Goal: Task Accomplishment & Management: Manage account settings

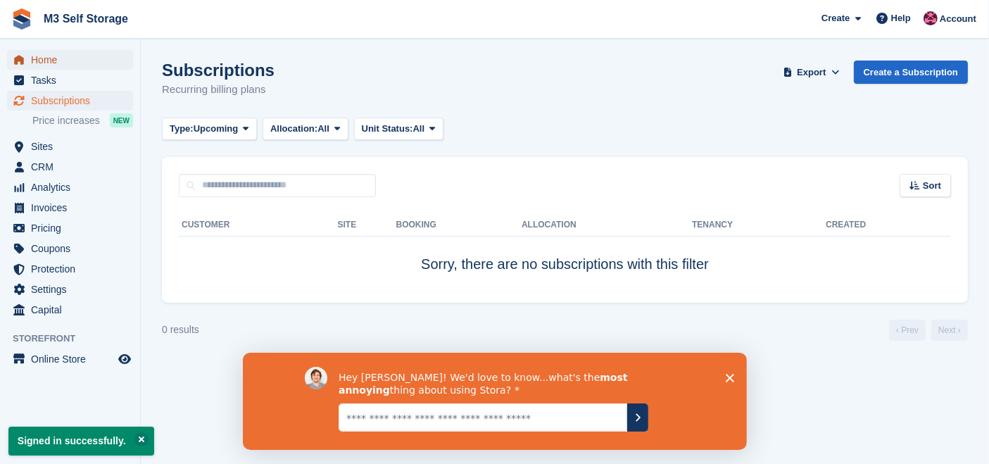
click at [58, 50] on span "Home" at bounding box center [73, 60] width 85 height 20
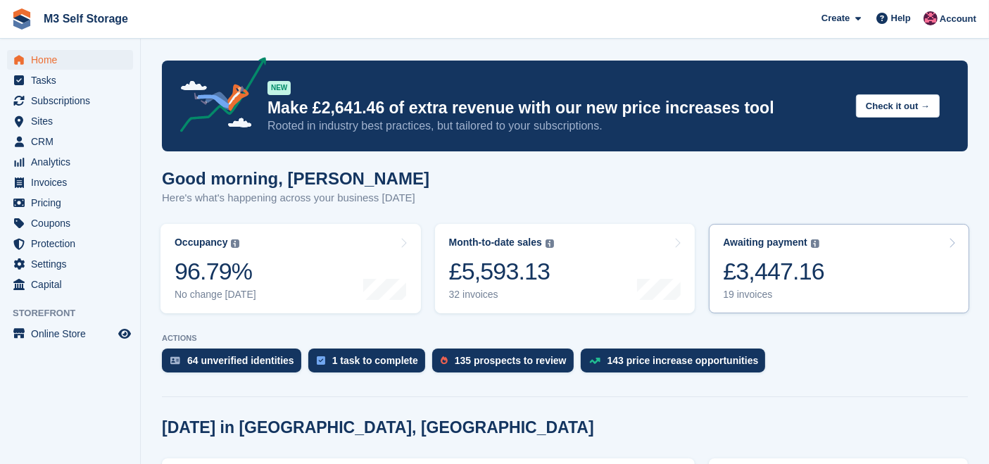
click at [756, 262] on div "£3,447.16" at bounding box center [773, 271] width 101 height 29
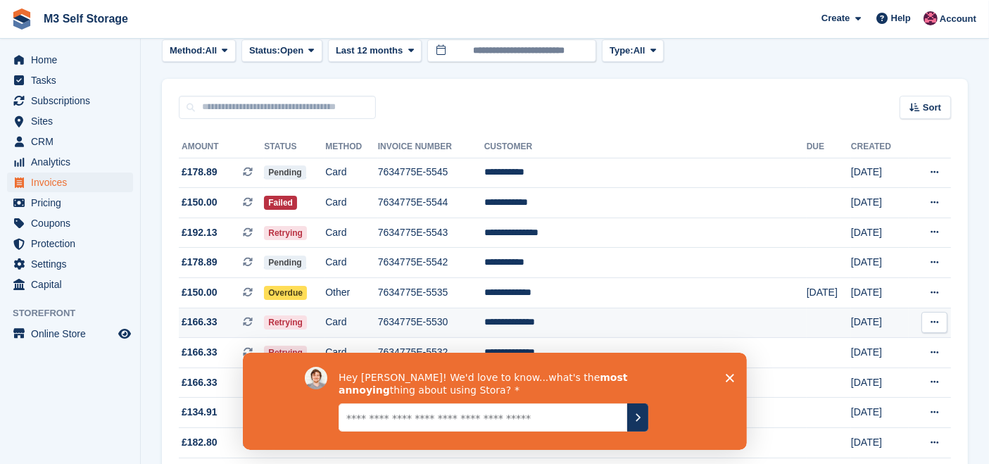
scroll to position [156, 0]
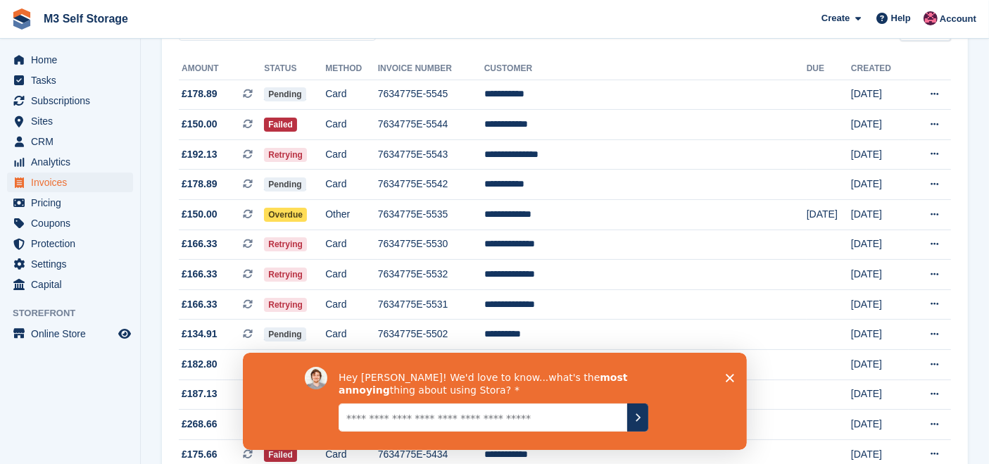
click at [731, 376] on polygon "Close survey" at bounding box center [729, 377] width 8 height 8
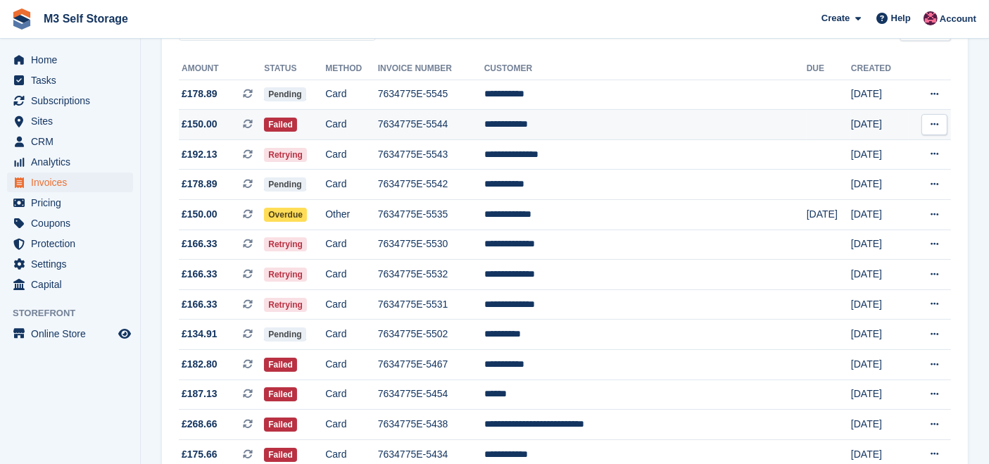
drag, startPoint x: 531, startPoint y: 119, endPoint x: 482, endPoint y: 127, distance: 49.3
click at [482, 127] on td "7634775E-5544" at bounding box center [431, 125] width 106 height 30
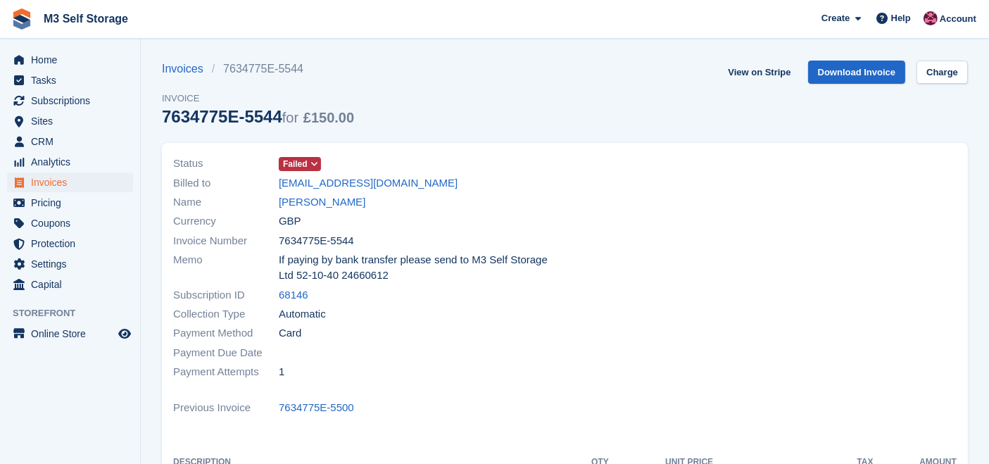
click at [309, 160] on span at bounding box center [314, 163] width 11 height 11
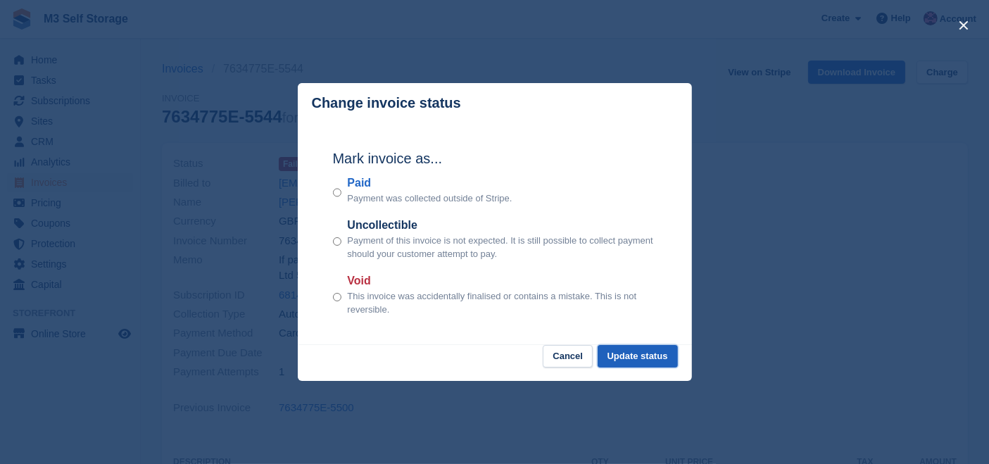
click at [642, 358] on button "Update status" at bounding box center [638, 356] width 80 height 23
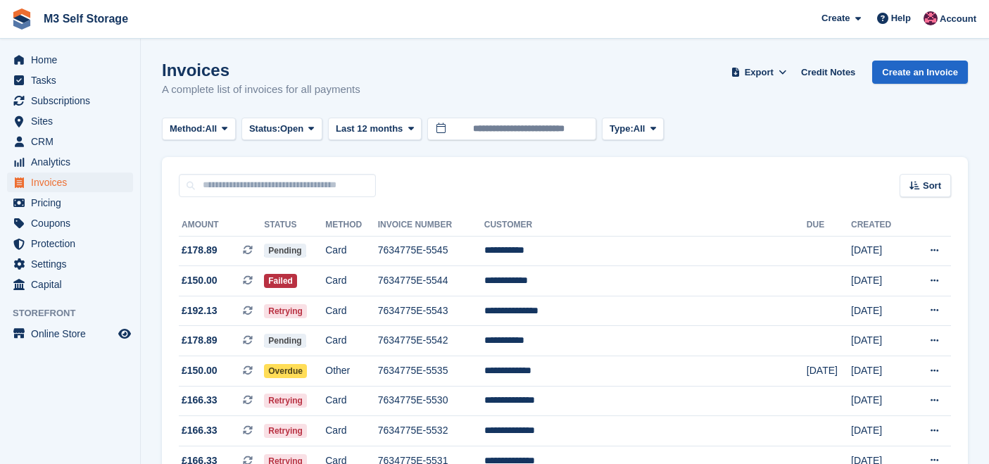
scroll to position [156, 0]
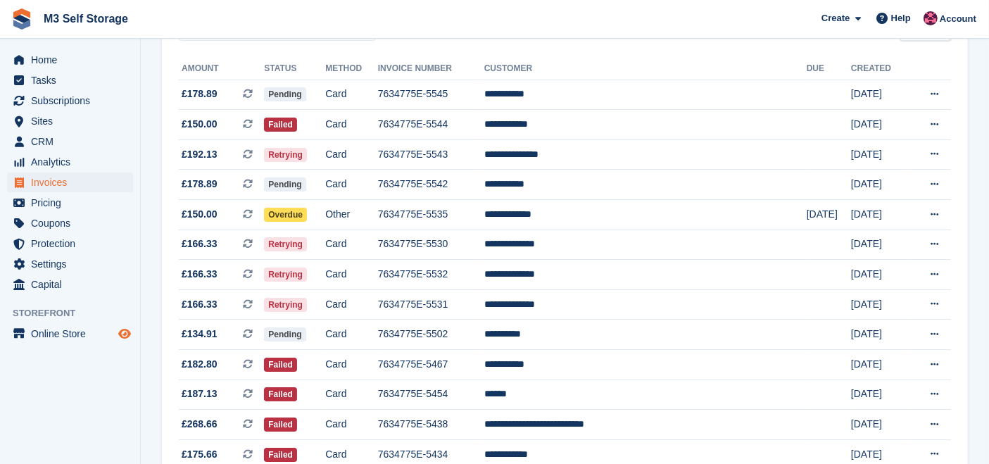
click at [120, 338] on icon "Preview store" at bounding box center [124, 333] width 13 height 11
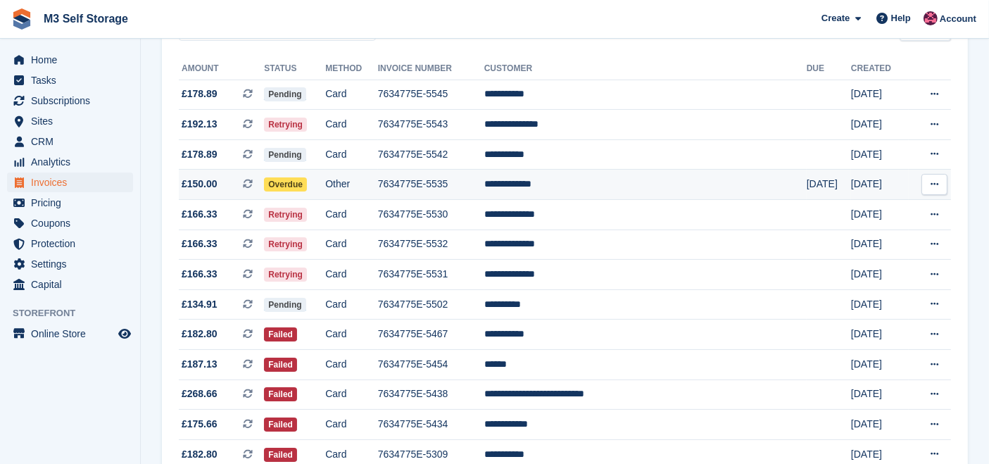
scroll to position [156, 0]
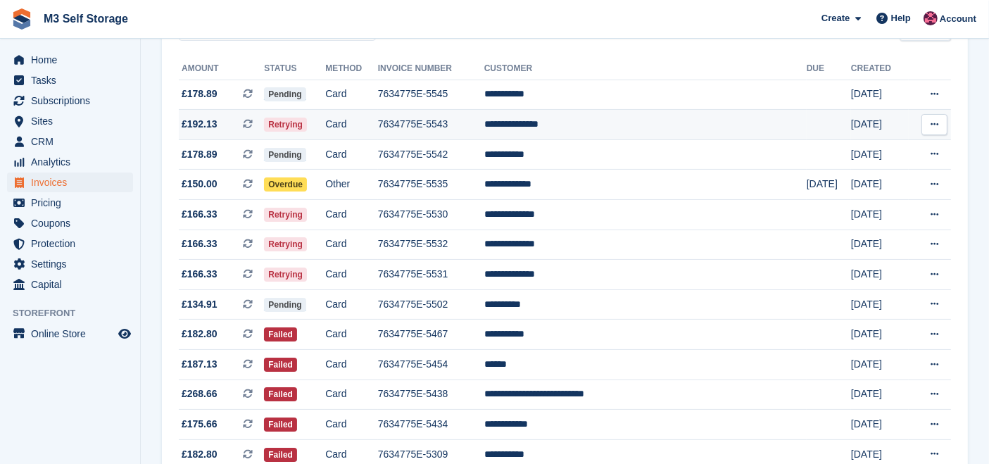
click at [485, 124] on td "7634775E-5543" at bounding box center [431, 125] width 106 height 30
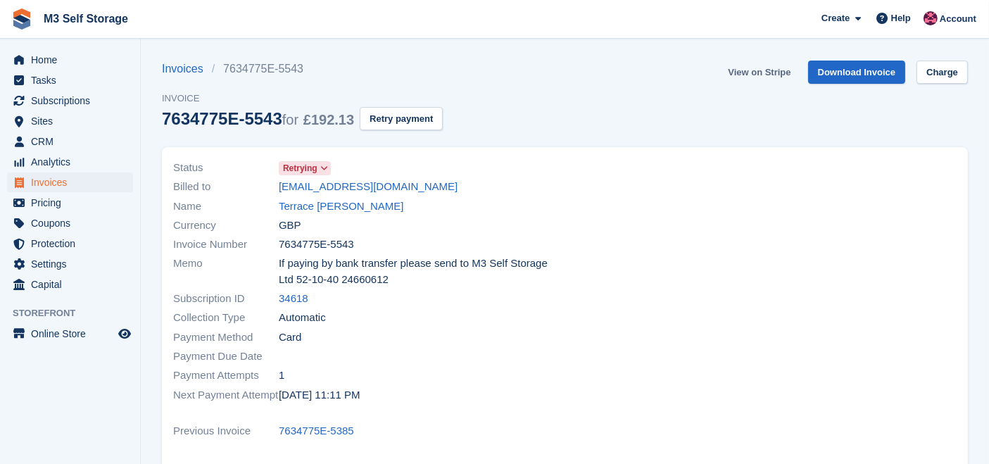
click at [772, 73] on link "View on Stripe" at bounding box center [760, 72] width 74 height 23
click at [332, 201] on link "Terrace [PERSON_NAME]" at bounding box center [341, 207] width 125 height 16
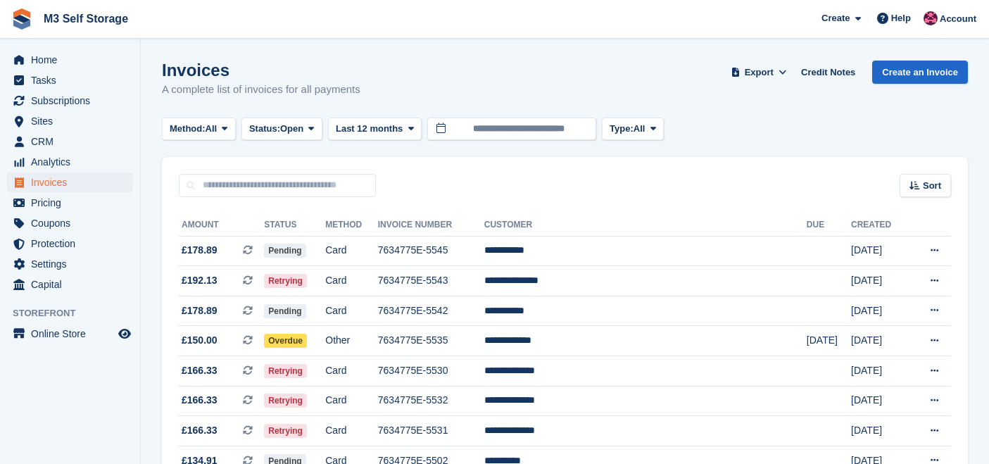
scroll to position [156, 0]
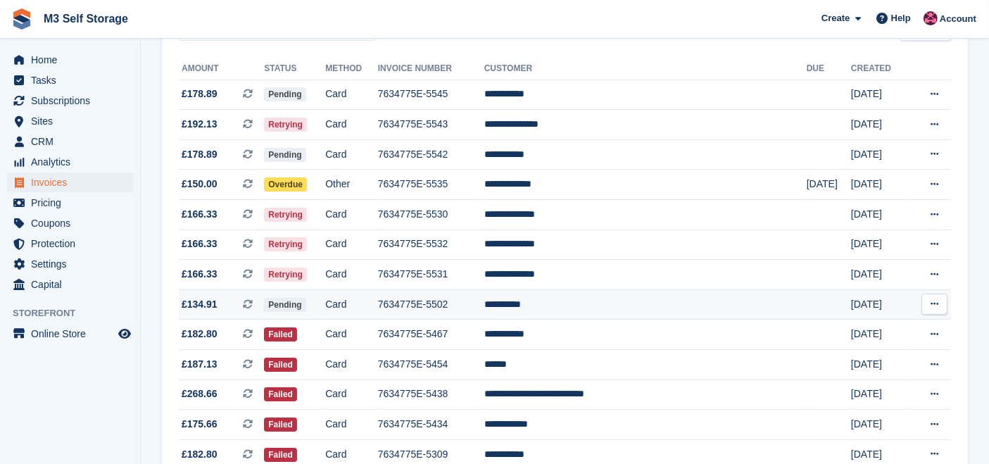
click at [602, 302] on td "**********" at bounding box center [646, 304] width 323 height 30
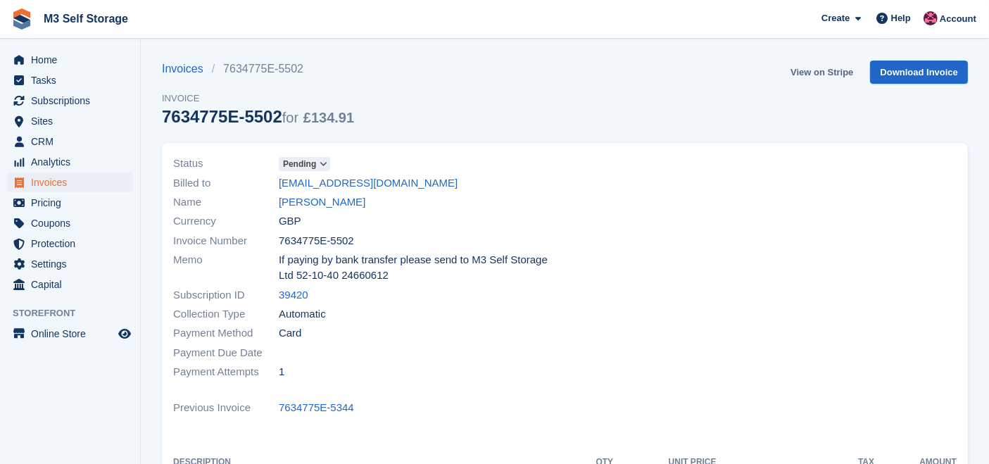
click at [832, 65] on link "View on Stripe" at bounding box center [822, 72] width 74 height 23
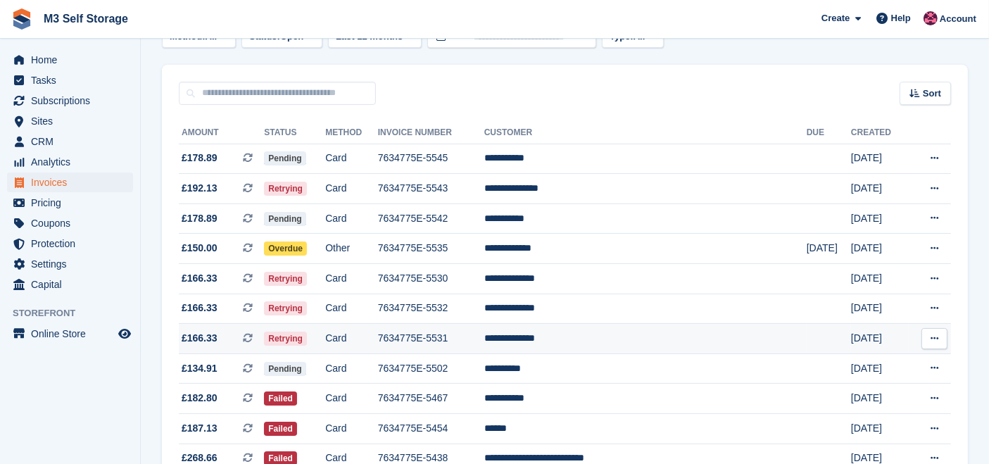
scroll to position [68, 0]
